Goal: Navigation & Orientation: Find specific page/section

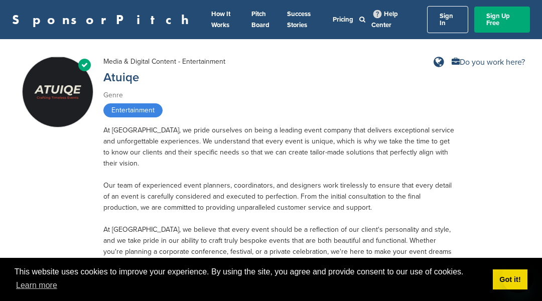
scroll to position [804, 0]
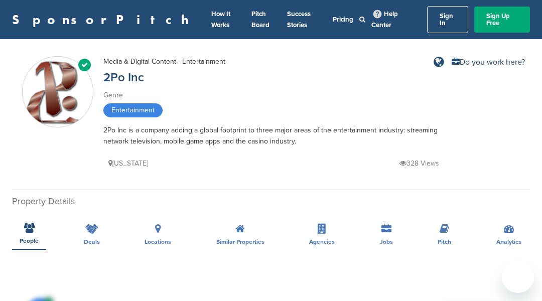
scroll to position [694, 0]
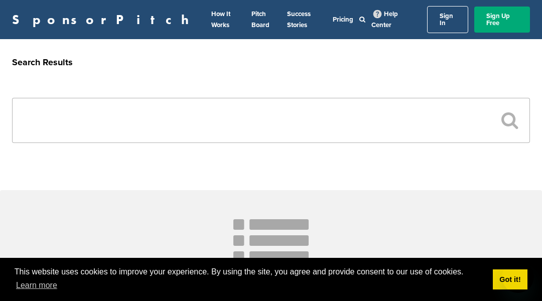
scroll to position [334, 0]
